Goal: Transaction & Acquisition: Purchase product/service

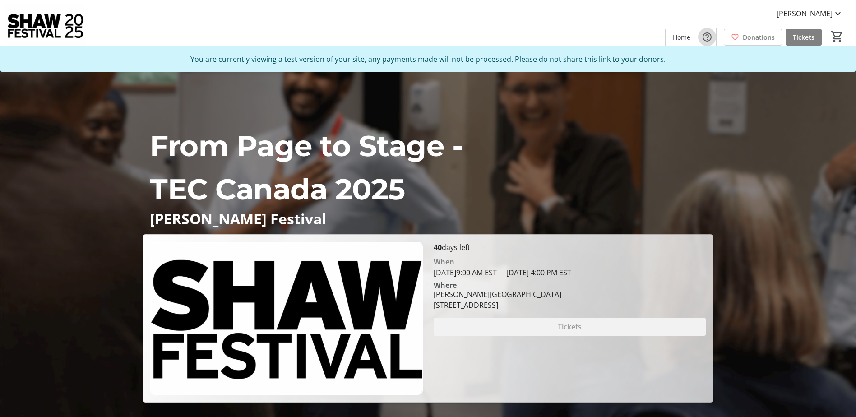
click at [707, 37] on mat-icon "Help" at bounding box center [707, 37] width 11 height 11
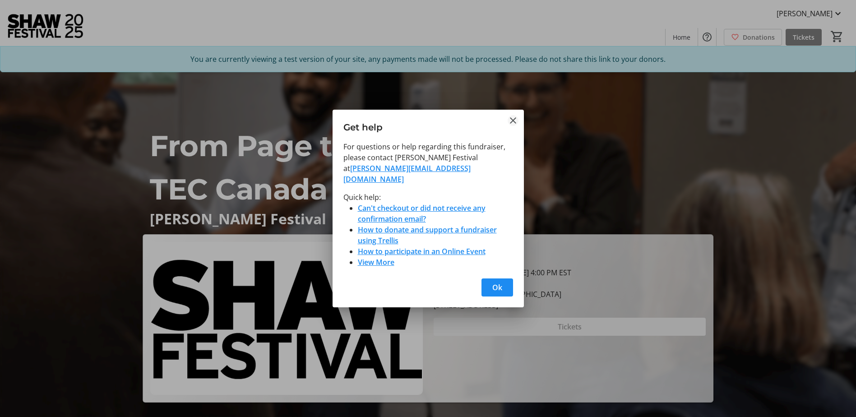
click at [512, 124] on mat-icon "Close" at bounding box center [513, 120] width 11 height 11
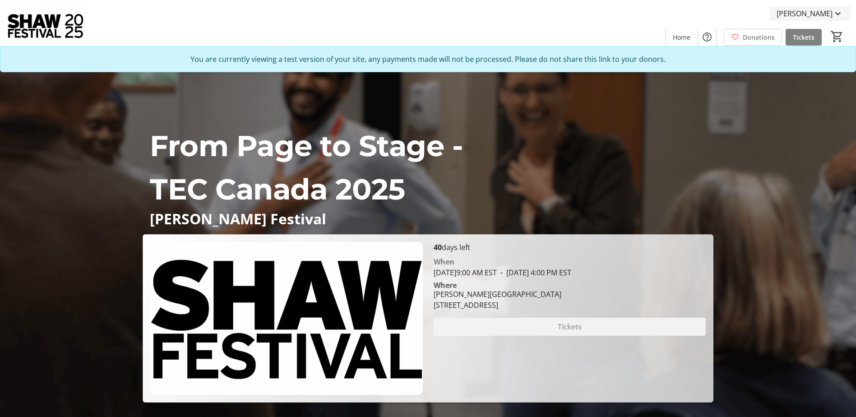
click at [806, 15] on span "[PERSON_NAME]" at bounding box center [805, 13] width 56 height 11
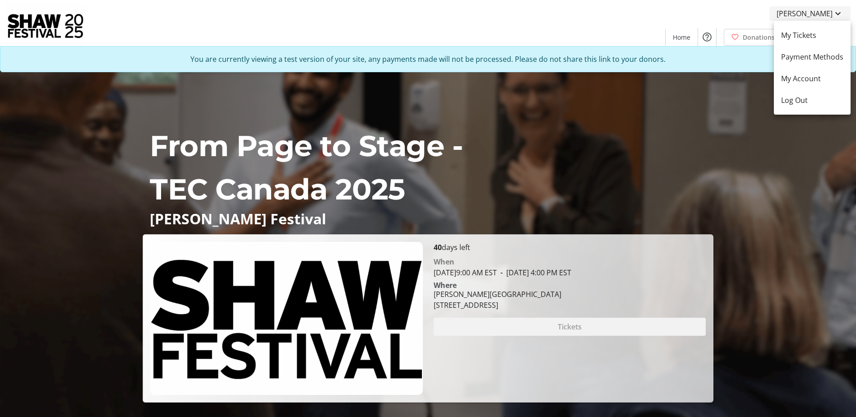
click at [806, 15] on div at bounding box center [428, 208] width 856 height 417
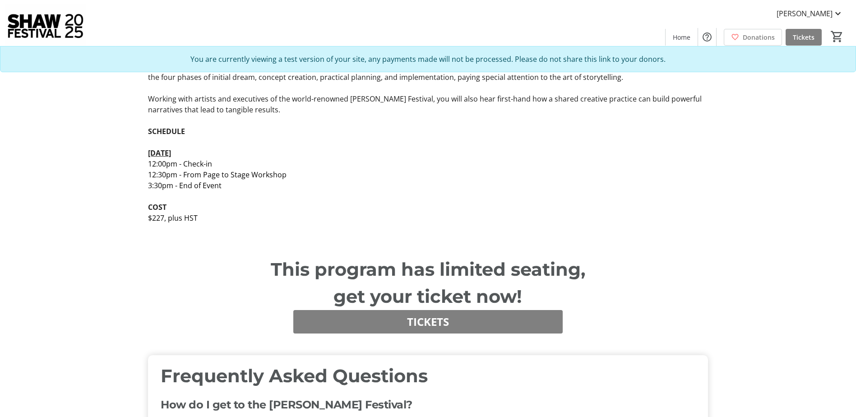
scroll to position [451, 0]
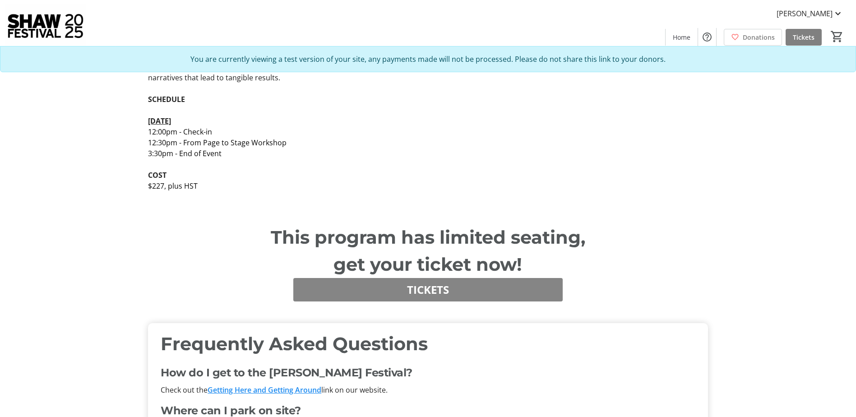
click at [439, 288] on span "Tickets" at bounding box center [428, 290] width 42 height 16
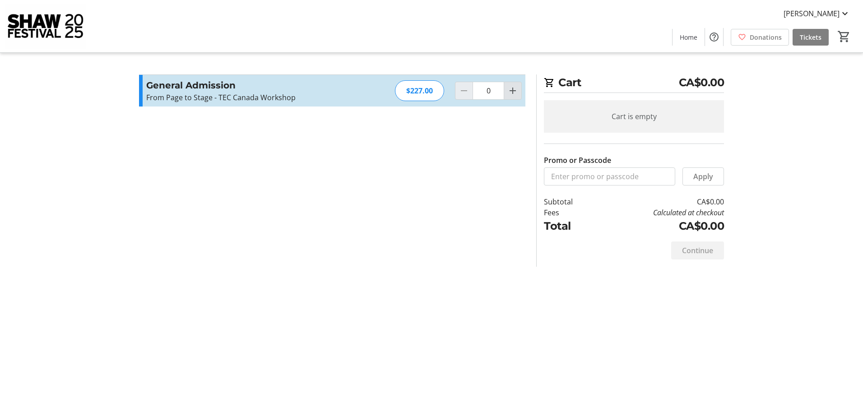
click at [513, 93] on mat-icon "Increment by one" at bounding box center [512, 90] width 11 height 11
type input "1"
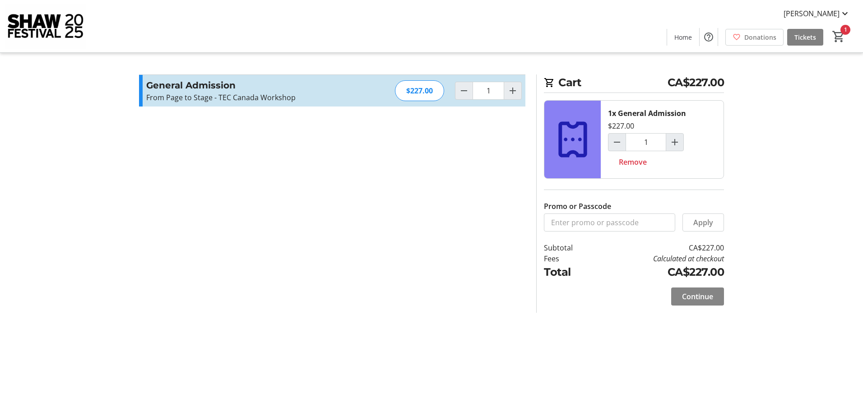
click at [698, 297] on span "Continue" at bounding box center [697, 296] width 31 height 11
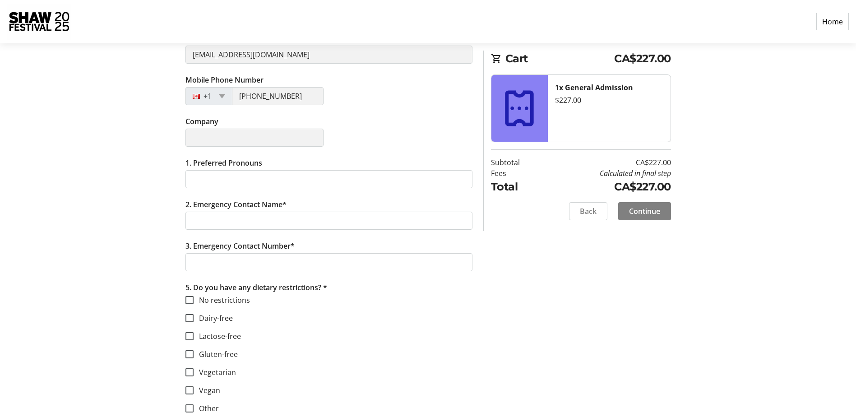
scroll to position [165, 0]
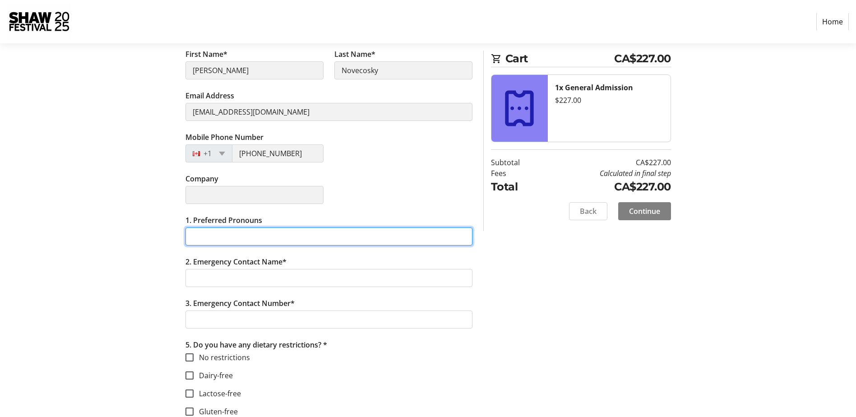
click at [210, 238] on input "1. Preferred Pronouns" at bounding box center [329, 237] width 287 height 18
type input "she/her"
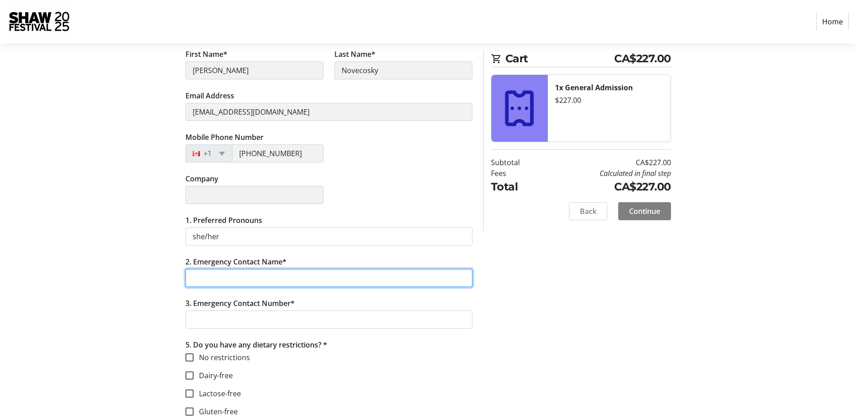
click at [270, 275] on input "2. Emergency Contact Name*" at bounding box center [329, 278] width 287 height 18
type input "asas"
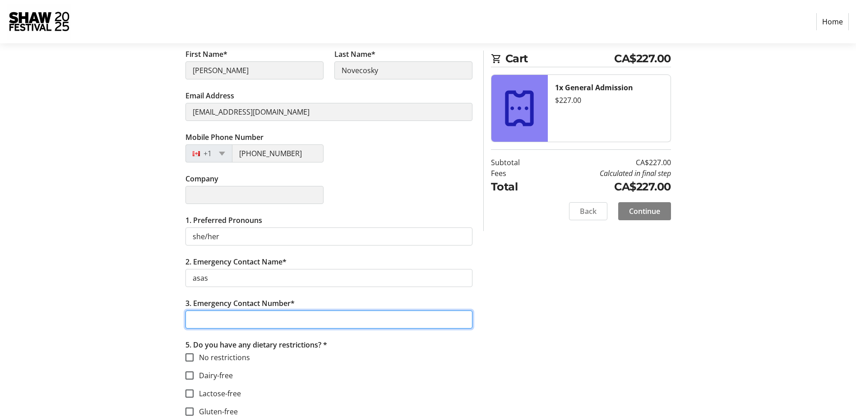
click at [344, 325] on input "3. Emergency Contact Number*" at bounding box center [329, 320] width 287 height 18
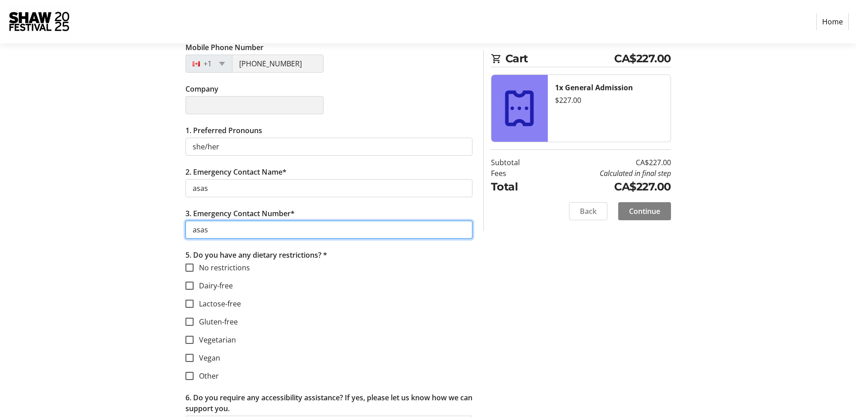
scroll to position [255, 0]
type input "asas"
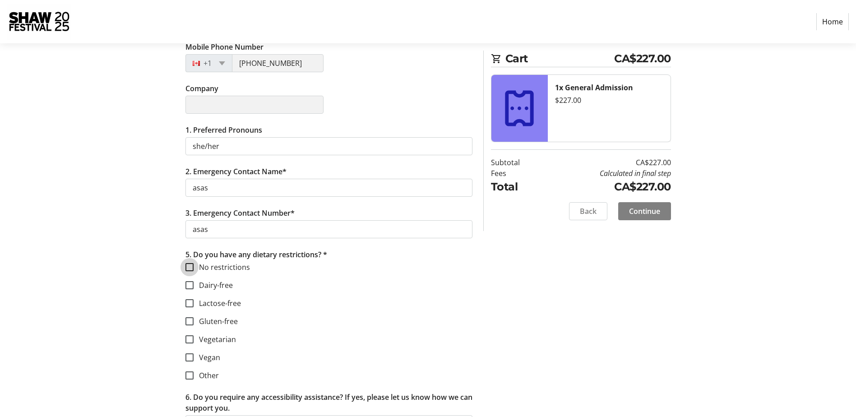
click at [191, 265] on input "No restrictions" at bounding box center [190, 267] width 8 height 8
checkbox input "true"
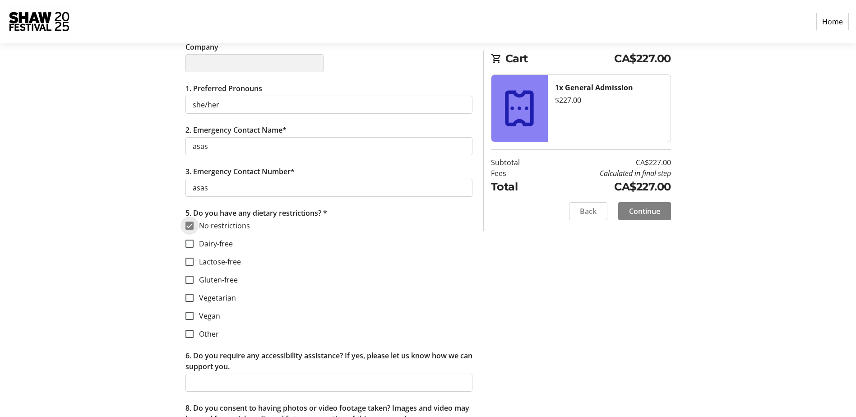
scroll to position [345, 0]
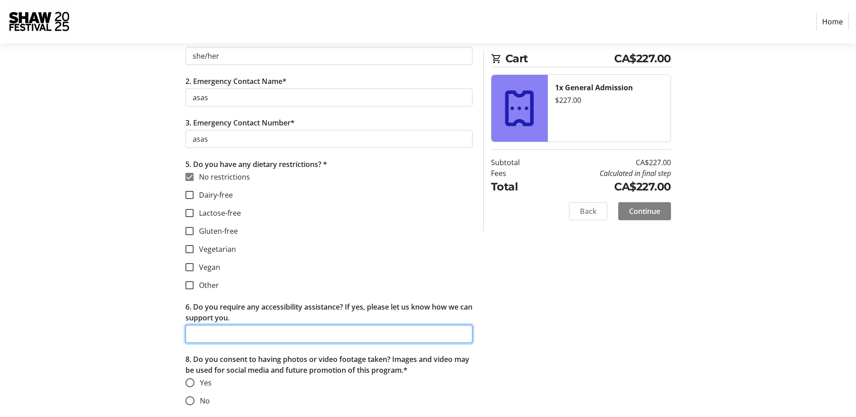
click at [250, 335] on input "6. Do you require any accessibility assistance? If yes, please let us know how …" at bounding box center [329, 334] width 287 height 18
type input "a"
type input "no"
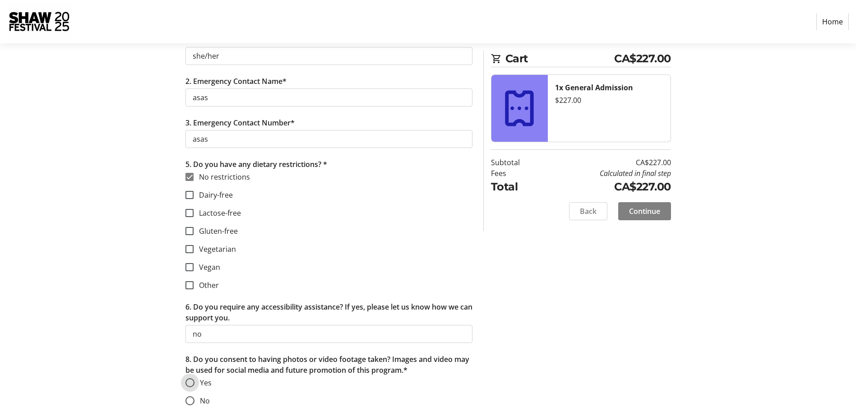
click at [189, 382] on input "Yes" at bounding box center [190, 382] width 9 height 9
radio input "true"
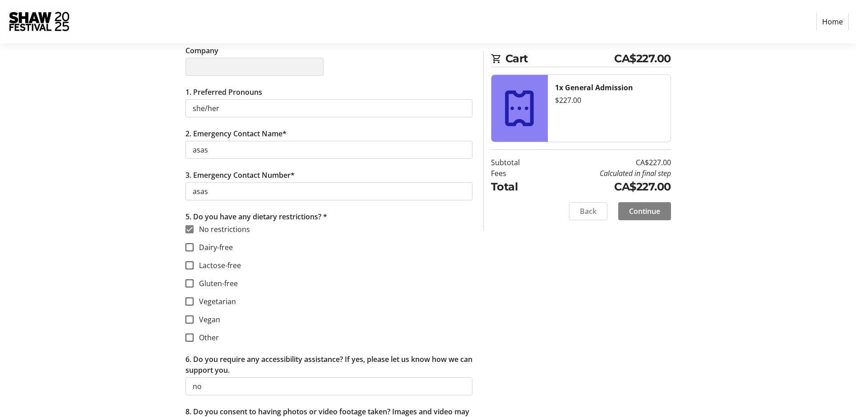
scroll to position [210, 0]
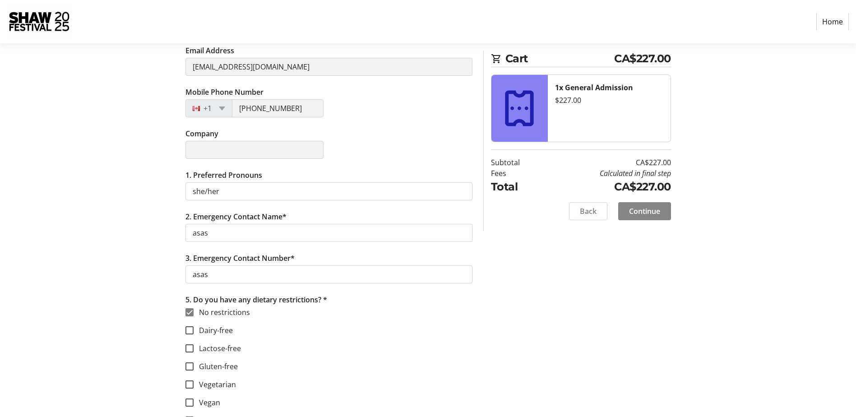
click at [647, 212] on span "Continue" at bounding box center [644, 211] width 31 height 11
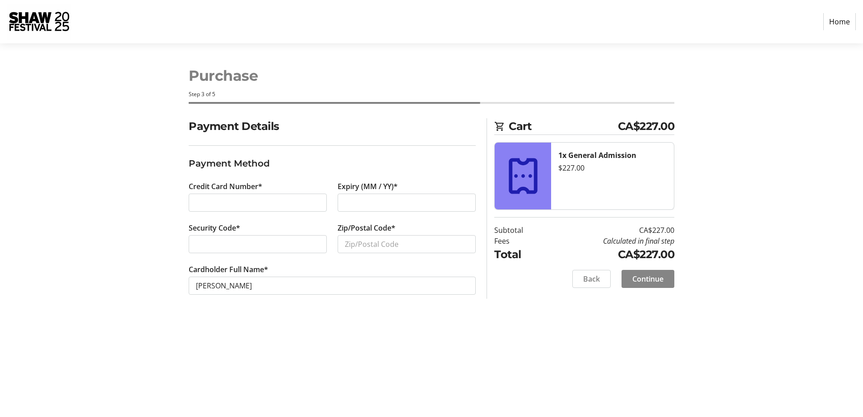
click at [651, 281] on span "Continue" at bounding box center [647, 279] width 31 height 11
click at [362, 241] on input "Zip/Postal Code*" at bounding box center [407, 244] width 138 height 18
type input "l0s1j0"
click at [647, 277] on span "Continue" at bounding box center [647, 279] width 31 height 11
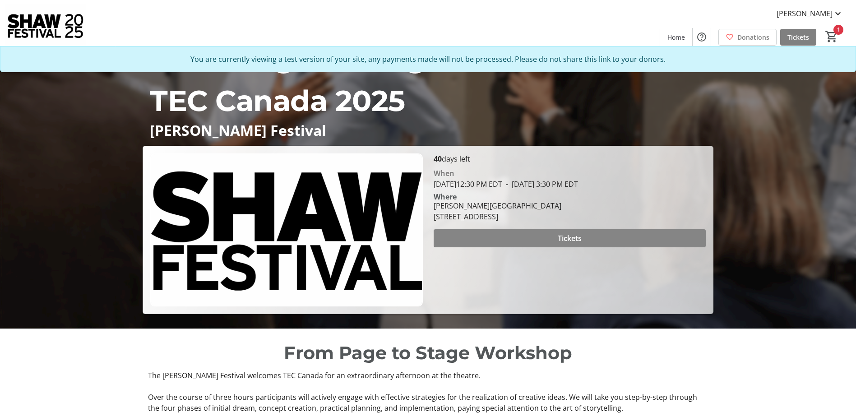
scroll to position [90, 0]
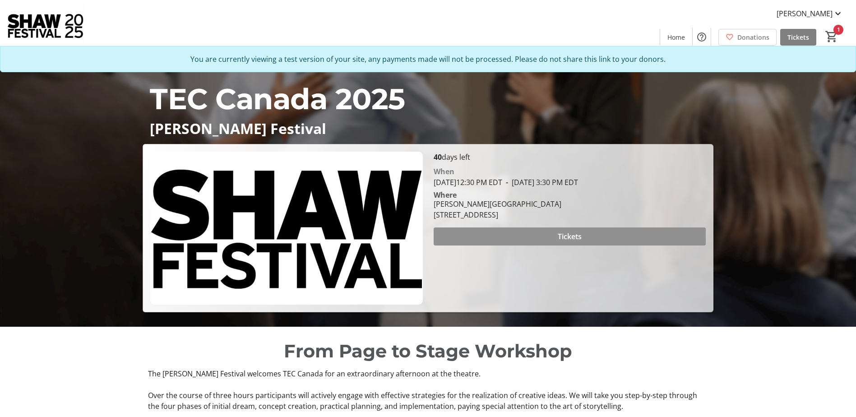
click at [553, 237] on span at bounding box center [570, 237] width 272 height 22
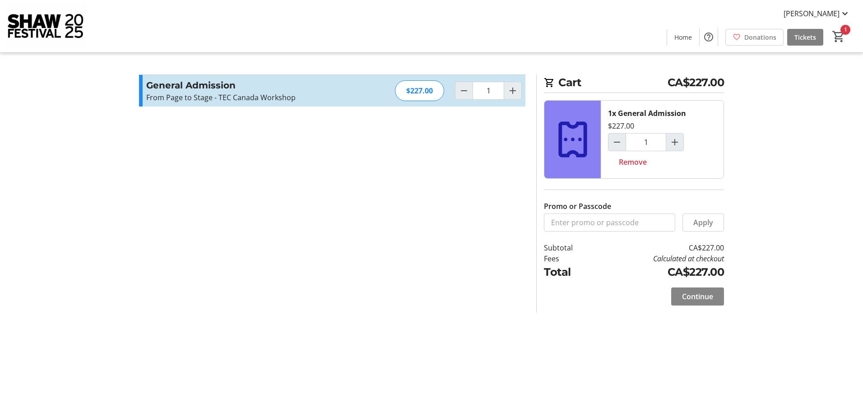
click at [699, 295] on span "Continue" at bounding box center [697, 296] width 31 height 11
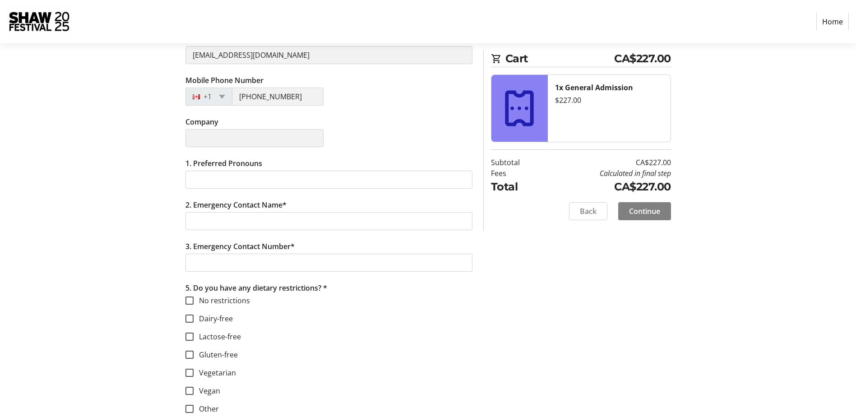
scroll to position [271, 0]
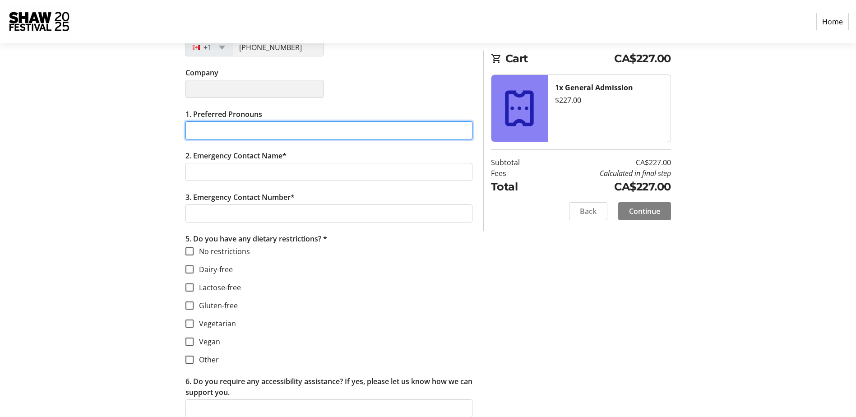
click at [267, 131] on input "1. Preferred Pronouns" at bounding box center [329, 130] width 287 height 18
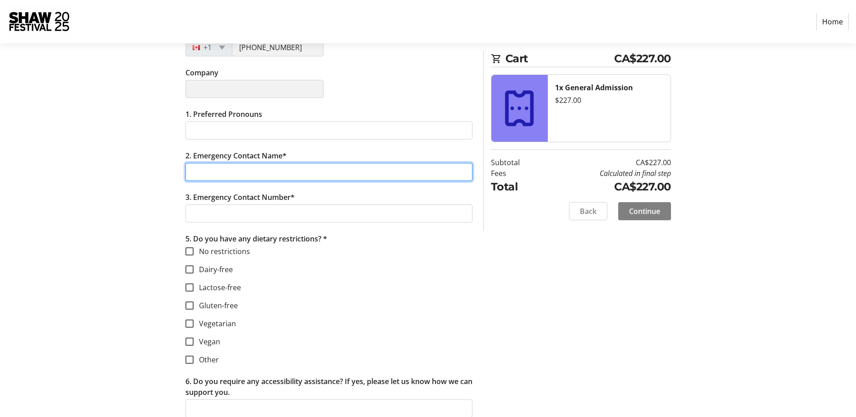
click at [253, 174] on input "2. Emergency Contact Name*" at bounding box center [329, 172] width 287 height 18
type input "ghdghd"
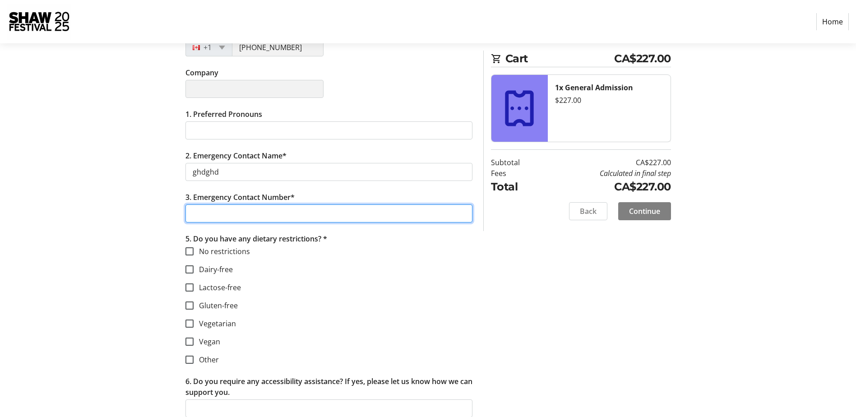
click at [279, 214] on input "3. Emergency Contact Number*" at bounding box center [329, 214] width 287 height 18
type input "dfghdgh"
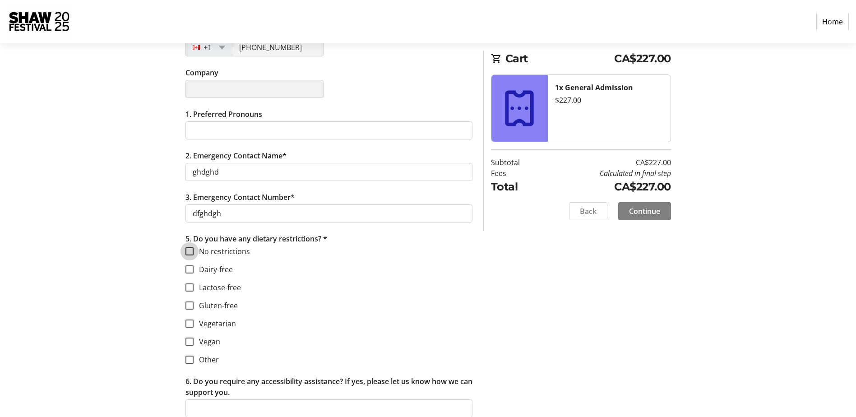
click at [190, 249] on input "No restrictions" at bounding box center [190, 251] width 8 height 8
checkbox input "true"
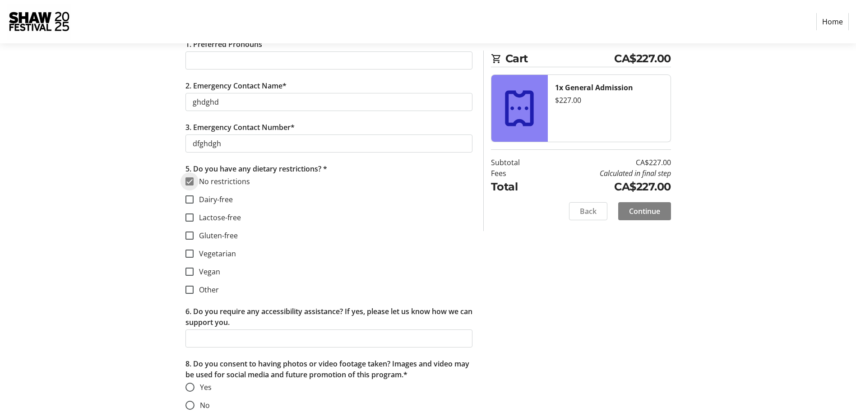
scroll to position [345, 0]
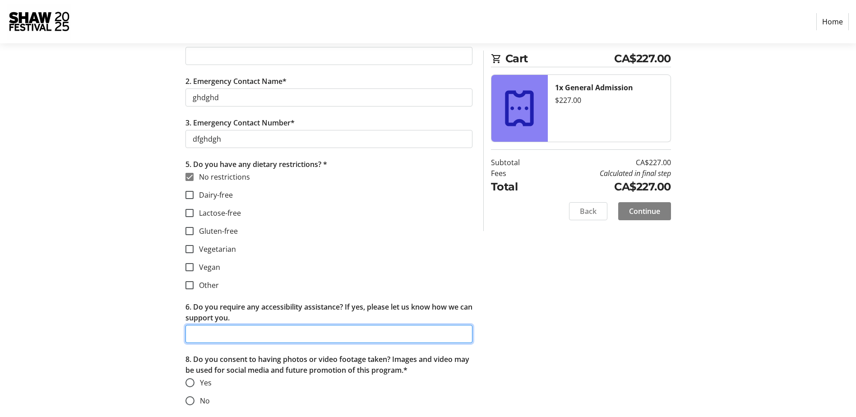
drag, startPoint x: 261, startPoint y: 336, endPoint x: 264, endPoint y: 328, distance: 8.4
click at [261, 336] on input "6. Do you require any accessibility assistance? If yes, please let us know how …" at bounding box center [329, 334] width 287 height 18
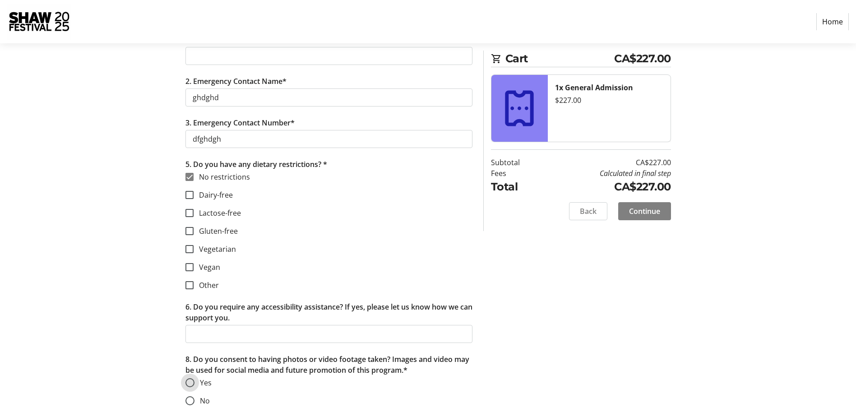
click at [192, 379] on input "Yes" at bounding box center [190, 382] width 9 height 9
radio input "true"
click at [639, 209] on span "Continue" at bounding box center [644, 211] width 31 height 11
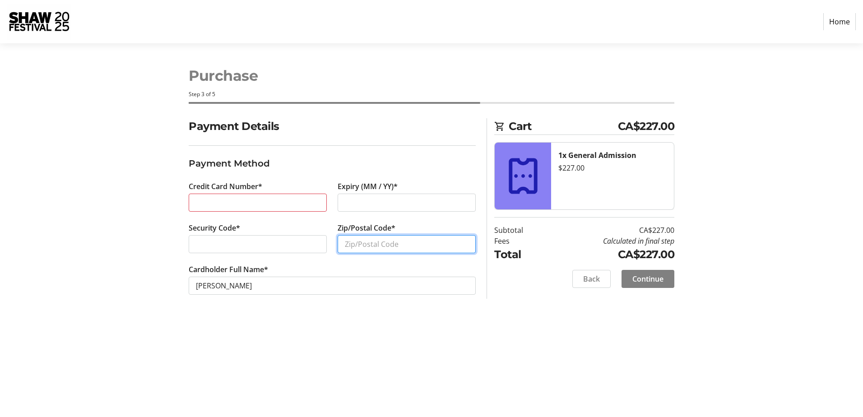
click at [359, 240] on input "Zip/Postal Code*" at bounding box center [407, 244] width 138 height 18
type input "l0s1jo"
click at [646, 278] on span "Continue" at bounding box center [647, 279] width 31 height 11
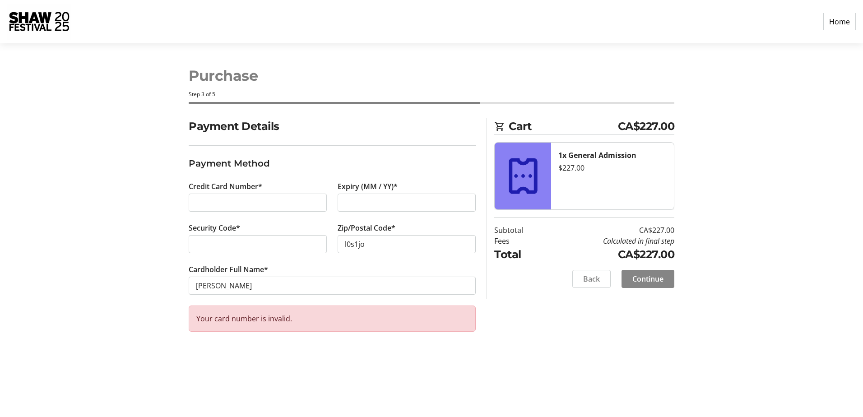
click at [658, 277] on span "Continue" at bounding box center [647, 279] width 31 height 11
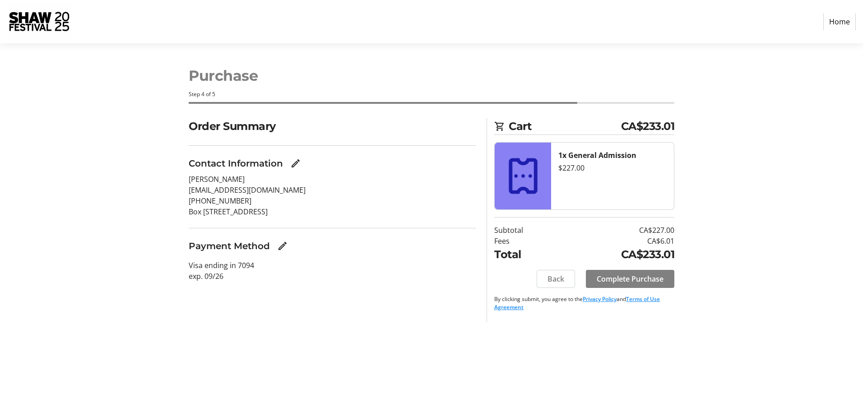
click at [844, 20] on link "Home" at bounding box center [839, 21] width 33 height 17
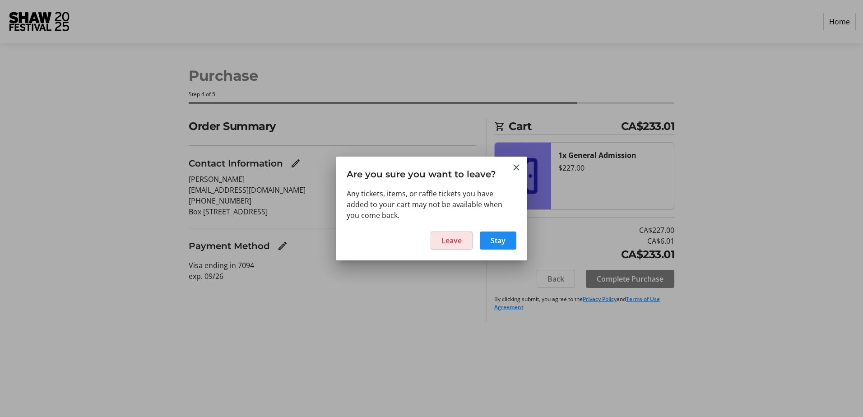
click at [446, 241] on span "Leave" at bounding box center [452, 240] width 20 height 11
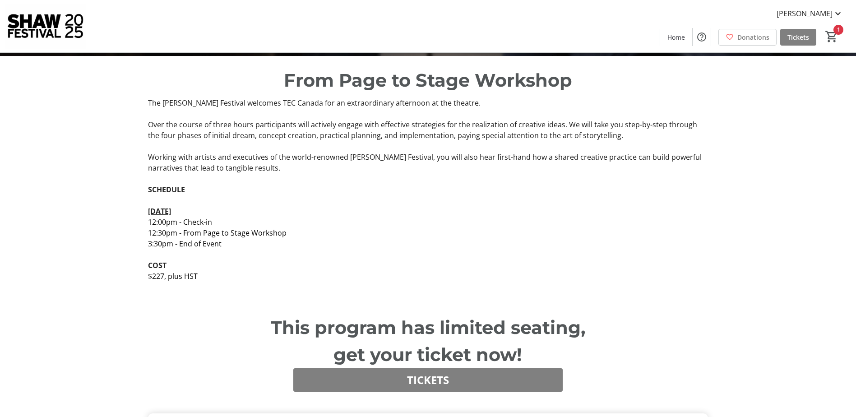
scroll to position [90, 0]
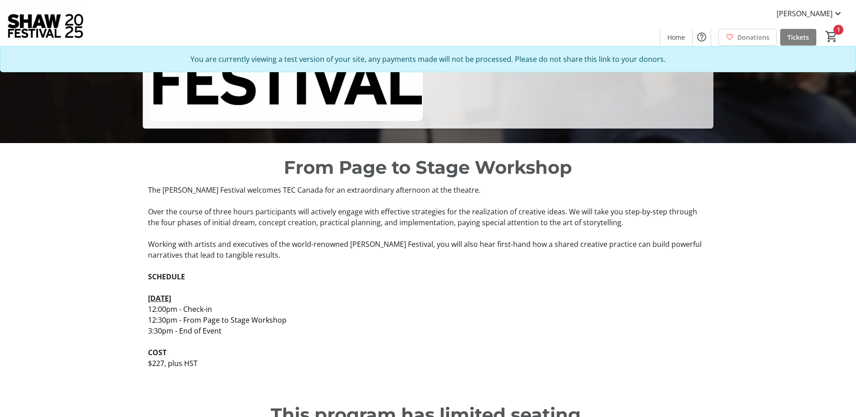
scroll to position [226, 0]
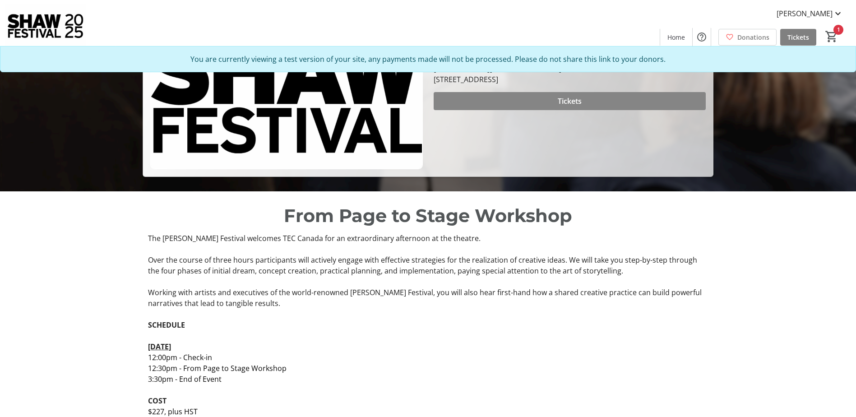
click at [546, 103] on span at bounding box center [570, 101] width 272 height 22
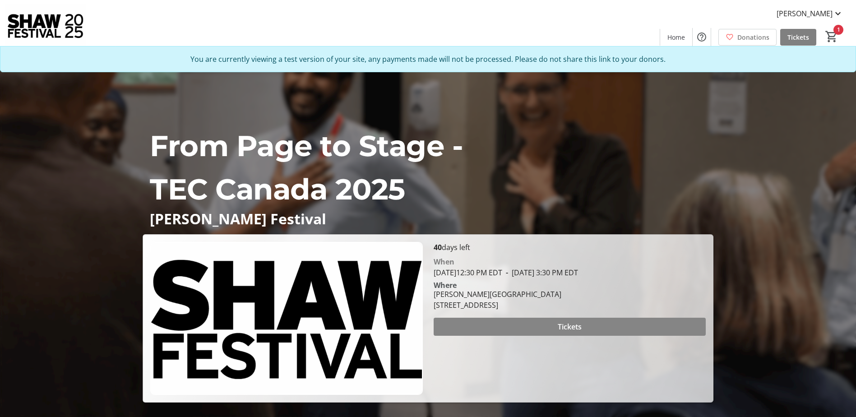
click at [576, 327] on span "Tickets" at bounding box center [570, 326] width 24 height 11
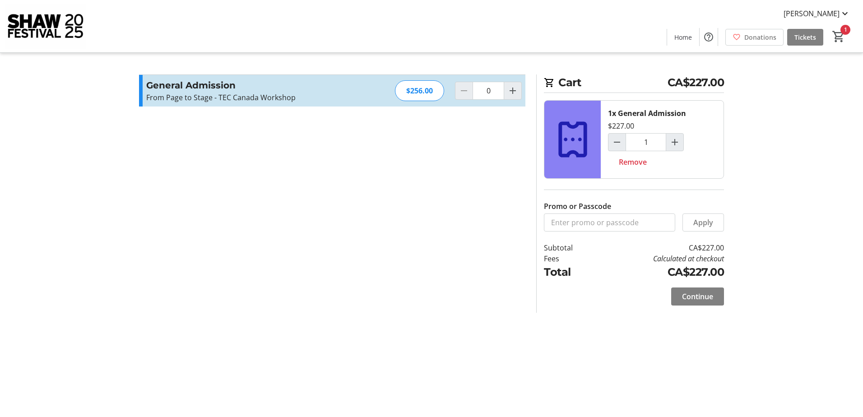
type input "1"
click at [621, 148] on span "Decrement by one" at bounding box center [617, 142] width 17 height 17
type input "0"
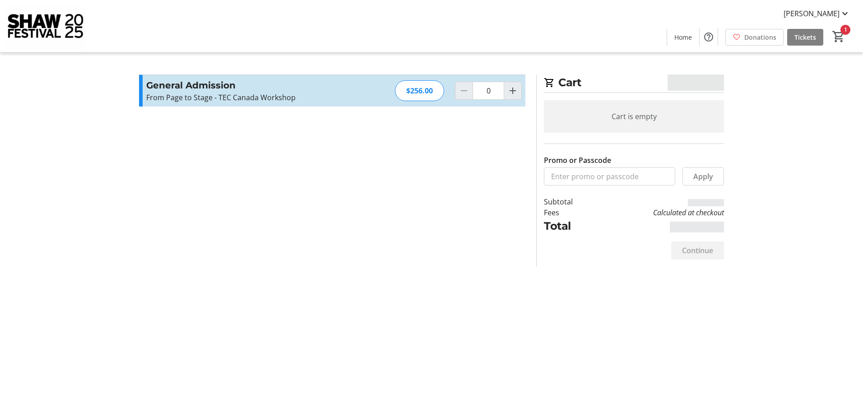
click at [634, 163] on tr-form-field "Promo or Passcode" at bounding box center [609, 170] width 131 height 31
click at [509, 92] on mat-icon "Increment by one" at bounding box center [512, 90] width 11 height 11
type input "1"
